Goal: Task Accomplishment & Management: Use online tool/utility

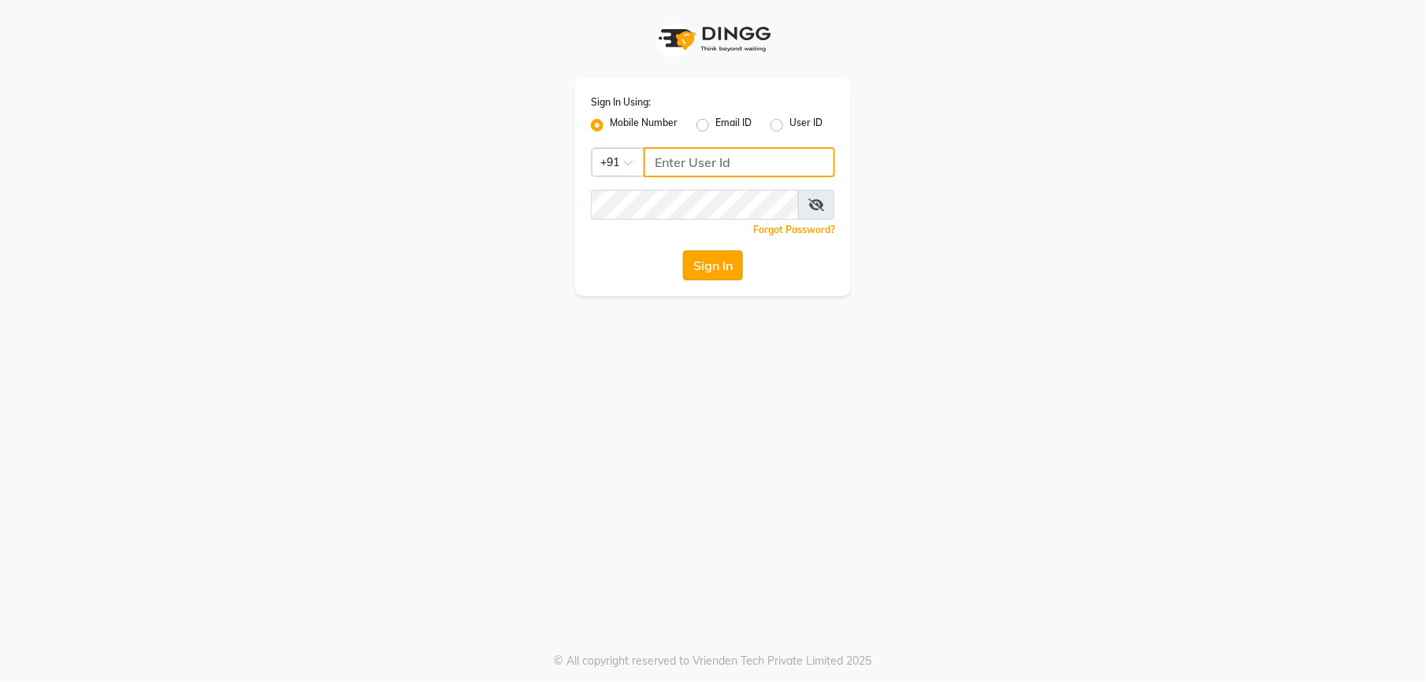
type input "9327566487"
click at [719, 258] on button "Sign In" at bounding box center [713, 266] width 60 height 30
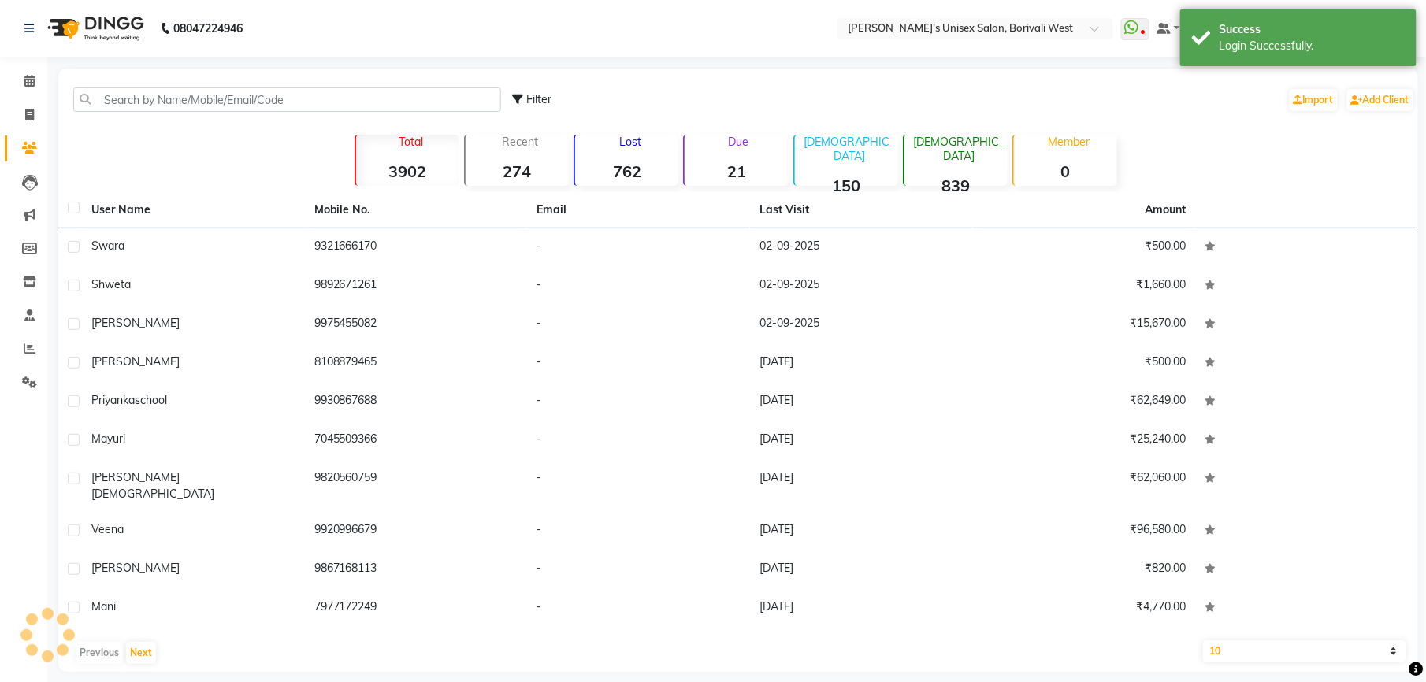
select select "en"
click at [26, 80] on icon at bounding box center [29, 81] width 10 height 12
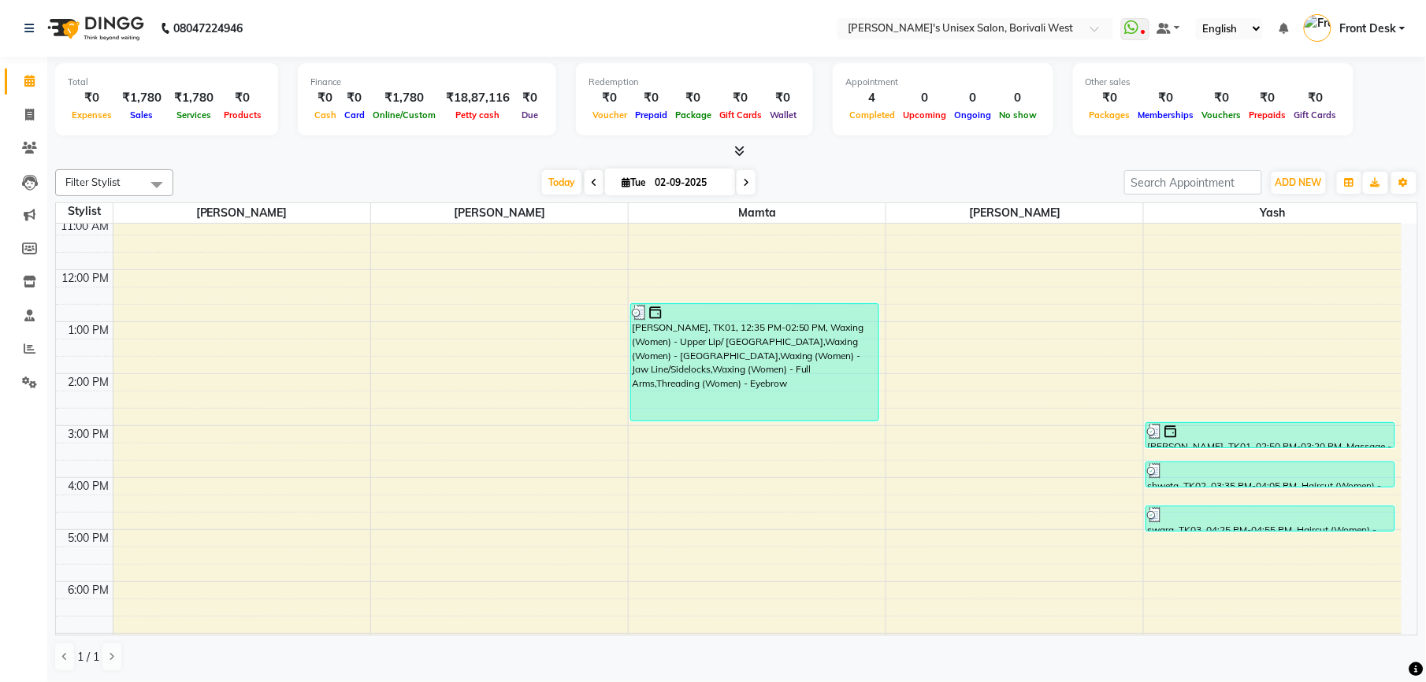
scroll to position [159, 0]
